Goal: Find specific page/section: Find specific page/section

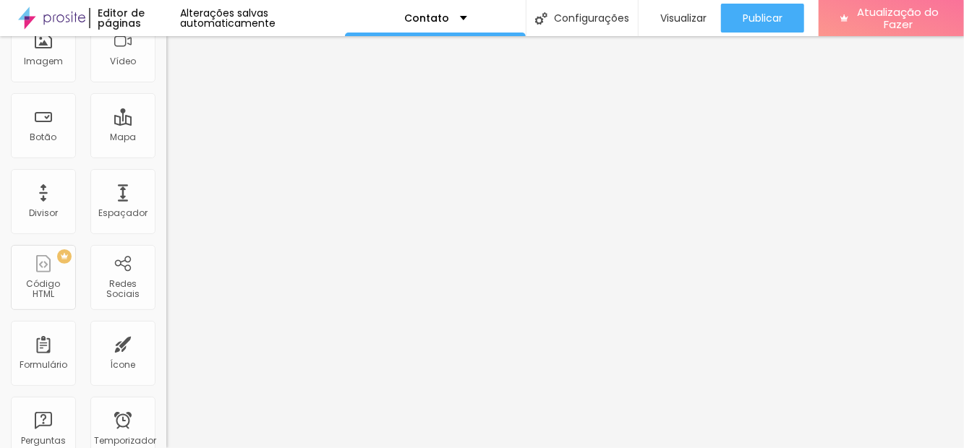
scroll to position [145, 0]
click at [127, 272] on div "Redes Sociais" at bounding box center [122, 275] width 65 height 65
click at [129, 276] on font "Redes Sociais" at bounding box center [122, 287] width 33 height 22
click at [114, 297] on font "Redes Sociais" at bounding box center [122, 287] width 33 height 22
click at [127, 289] on font "Redes Sociais" at bounding box center [122, 287] width 33 height 22
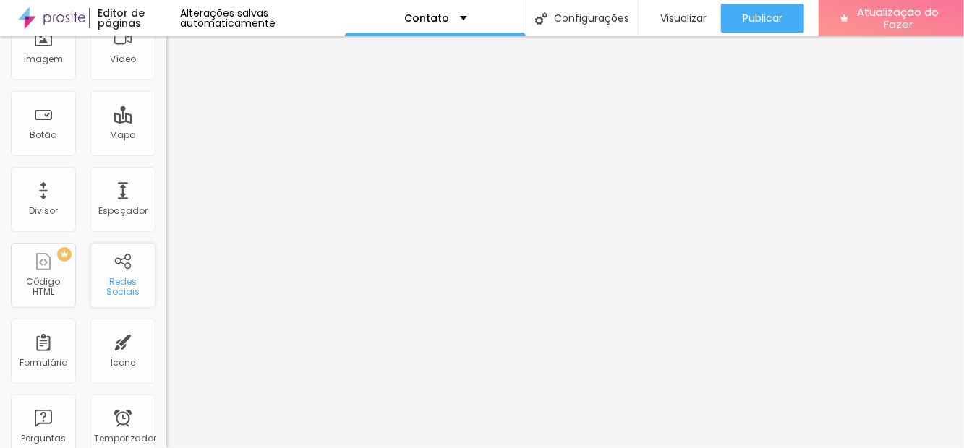
click at [121, 291] on font "Redes Sociais" at bounding box center [122, 287] width 33 height 22
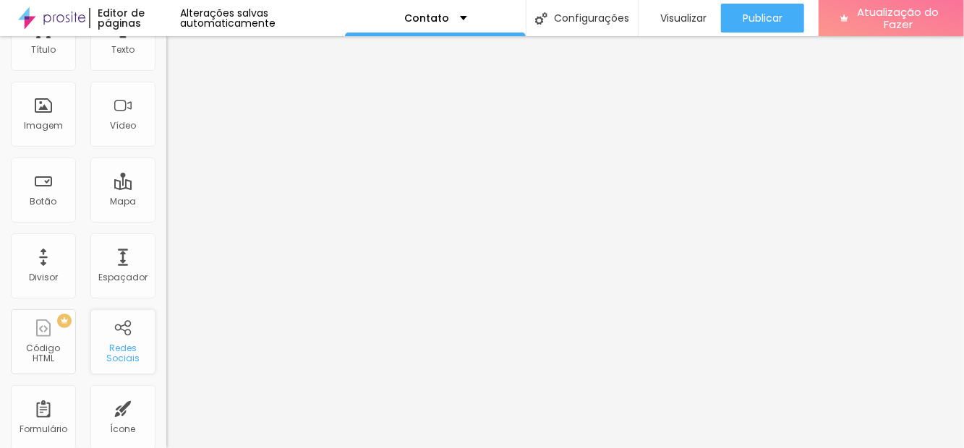
scroll to position [0, 0]
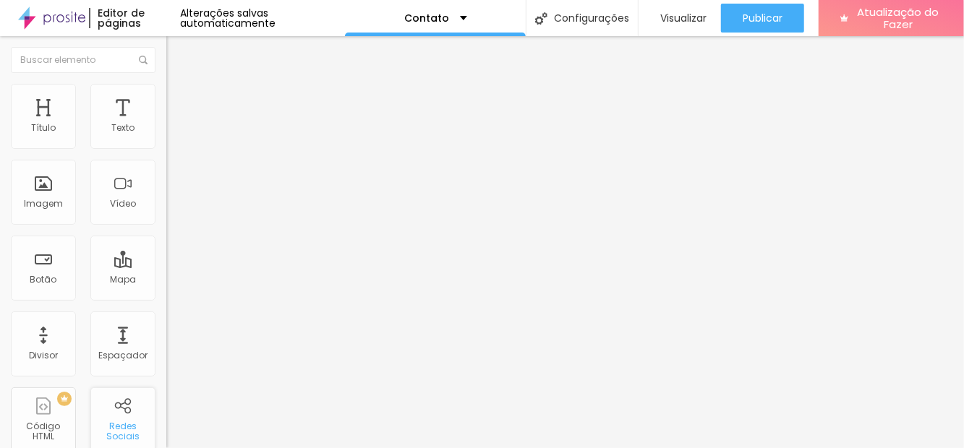
click at [132, 419] on div "Redes Sociais" at bounding box center [122, 420] width 65 height 65
click at [124, 421] on font "Redes Sociais" at bounding box center [122, 431] width 33 height 22
click at [123, 414] on div "Redes Sociais" at bounding box center [122, 420] width 65 height 65
click at [126, 410] on div "Redes Sociais" at bounding box center [122, 420] width 65 height 65
click at [125, 412] on div "Redes Sociais" at bounding box center [122, 420] width 65 height 65
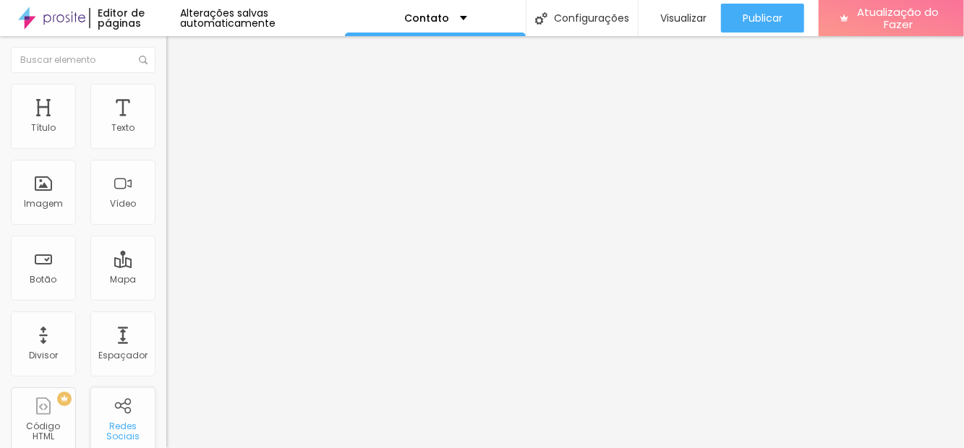
click at [127, 412] on div "Redes Sociais" at bounding box center [122, 420] width 65 height 65
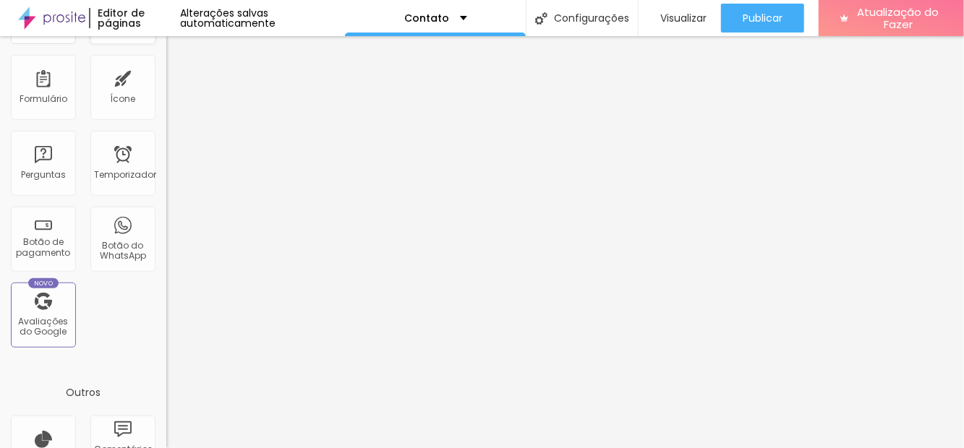
scroll to position [409, 0]
click at [129, 253] on font "Botão do WhatsApp" at bounding box center [123, 250] width 46 height 22
click at [119, 257] on font "Botão do WhatsApp" at bounding box center [123, 250] width 46 height 22
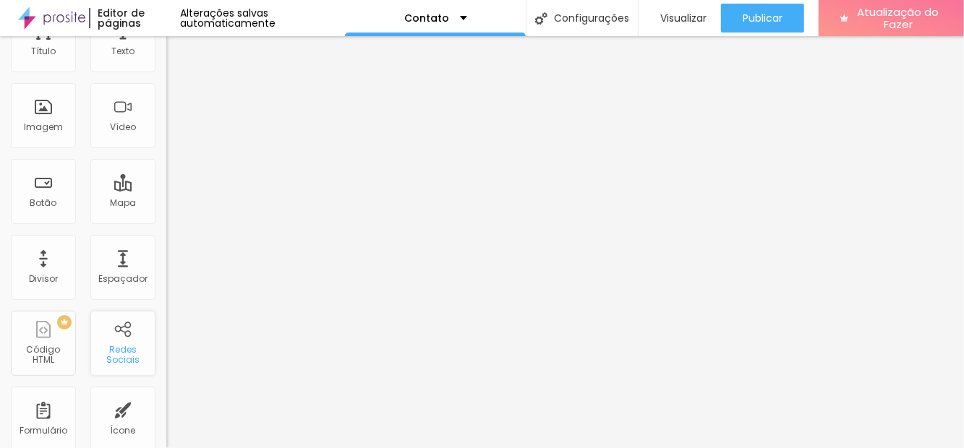
scroll to position [0, 0]
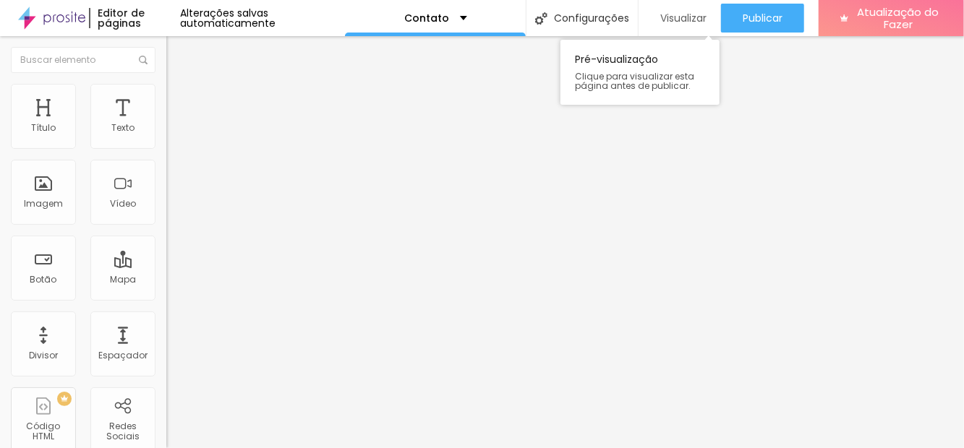
click at [674, 20] on font "Visualizar" at bounding box center [683, 18] width 46 height 14
